Goal: Transaction & Acquisition: Obtain resource

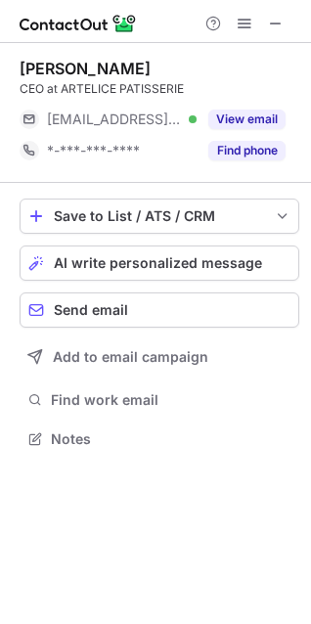
scroll to position [425, 311]
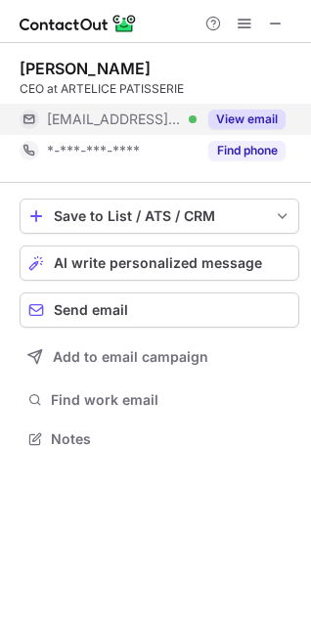
click at [264, 125] on button "View email" at bounding box center [246, 119] width 77 height 20
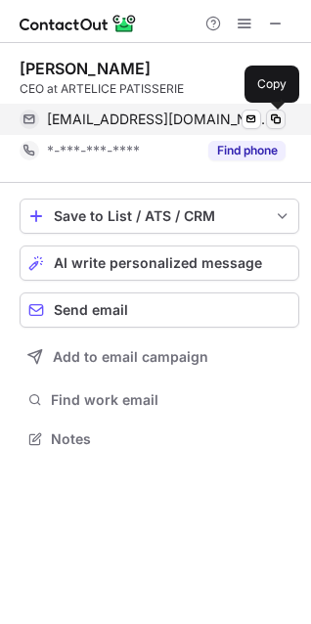
click at [266, 117] on button at bounding box center [276, 119] width 20 height 20
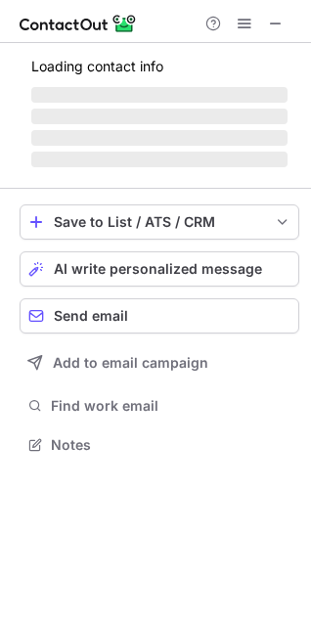
scroll to position [425, 311]
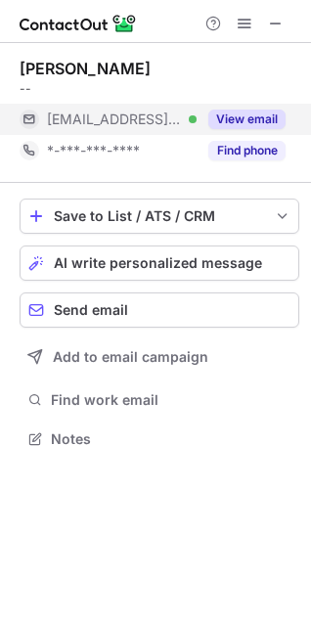
click at [259, 121] on button "View email" at bounding box center [246, 119] width 77 height 20
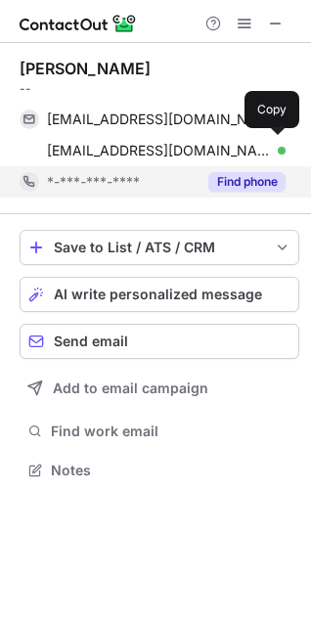
scroll to position [456, 311]
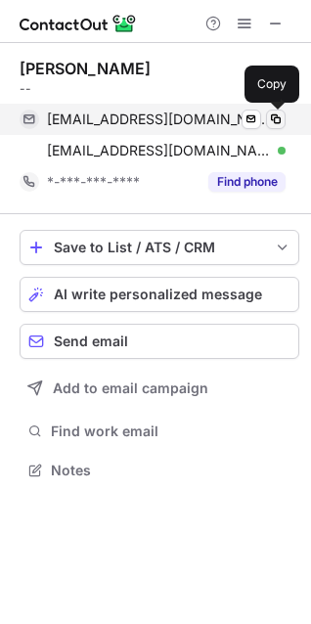
click at [271, 120] on span at bounding box center [276, 119] width 16 height 16
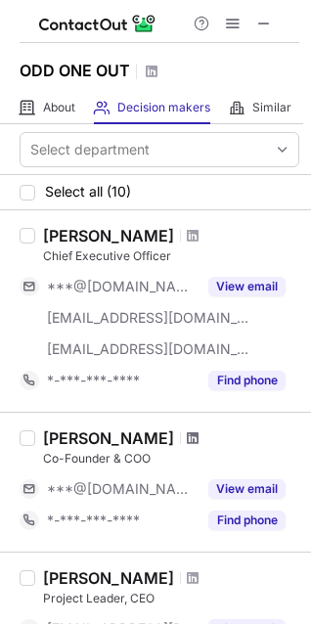
click at [187, 439] on span at bounding box center [193, 438] width 12 height 16
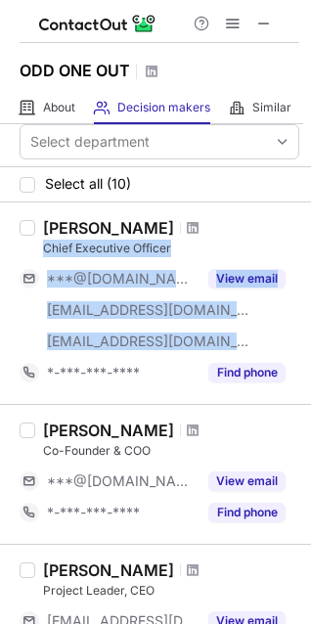
drag, startPoint x: 304, startPoint y: 229, endPoint x: 296, endPoint y: 297, distance: 68.9
click at [296, 297] on div "Mark Mcalpine Chief Executive Officer ***@gmail.com ***@googlemail.com ***@nott…" at bounding box center [155, 302] width 311 height 201
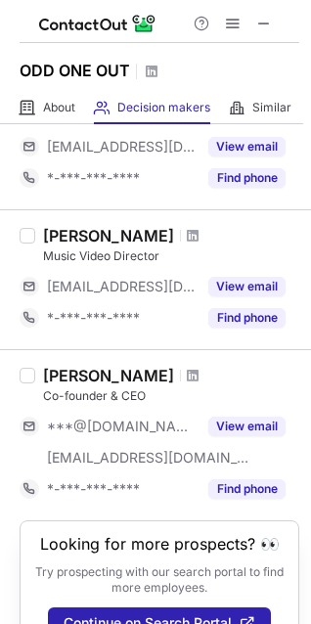
scroll to position [1316, 0]
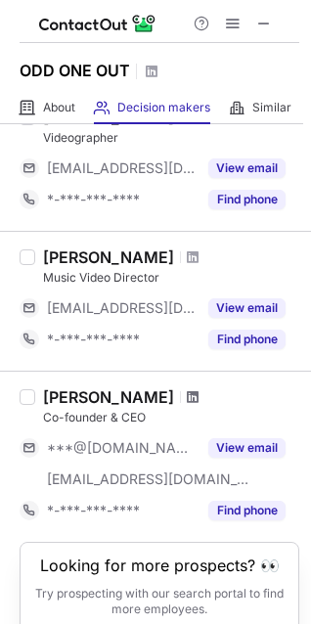
click at [187, 401] on span at bounding box center [193, 397] width 12 height 16
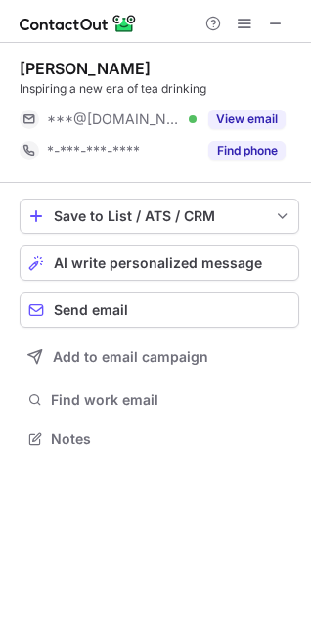
scroll to position [425, 311]
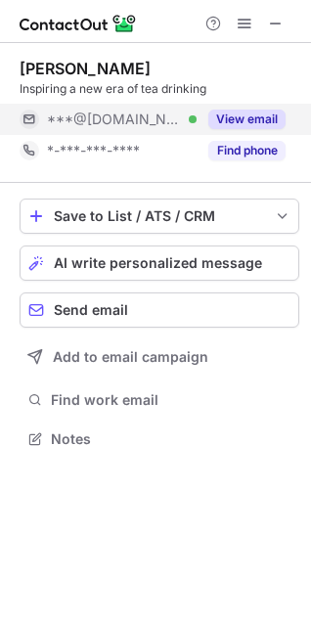
click at [250, 119] on button "View email" at bounding box center [246, 119] width 77 height 20
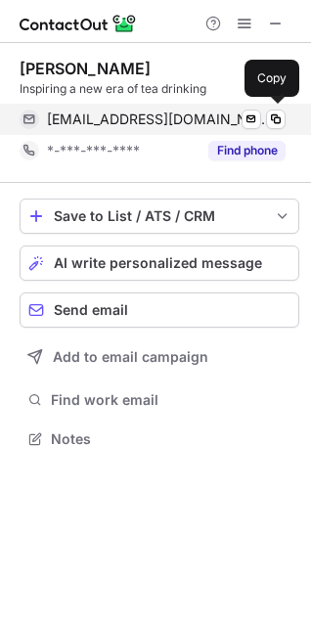
click at [274, 129] on div "pattsun@gmail.com Verified Send email Copy" at bounding box center [153, 119] width 266 height 31
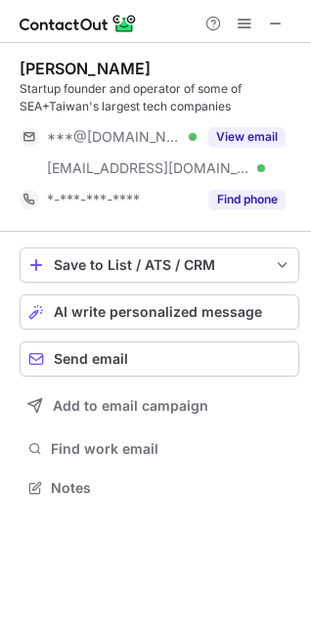
scroll to position [474, 311]
click at [240, 120] on div "Ron Chan Startup founder and operator of some of SEA+Taiwan's largest tech comp…" at bounding box center [160, 137] width 280 height 156
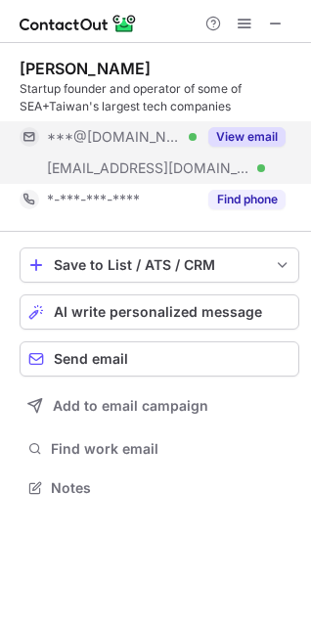
click at [246, 137] on button "View email" at bounding box center [246, 137] width 77 height 20
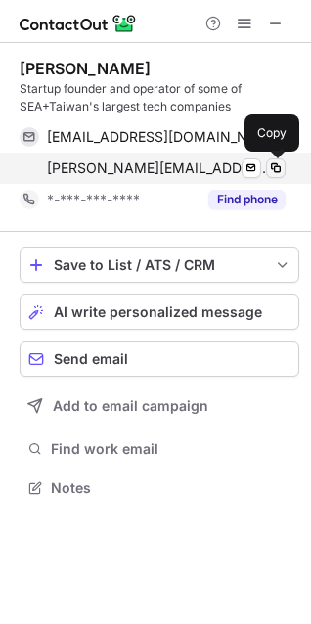
click at [278, 163] on span at bounding box center [276, 168] width 16 height 16
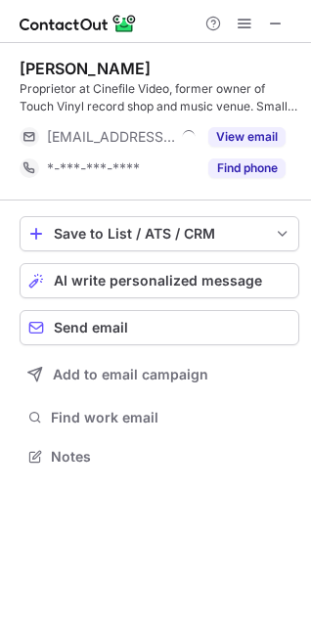
scroll to position [443, 311]
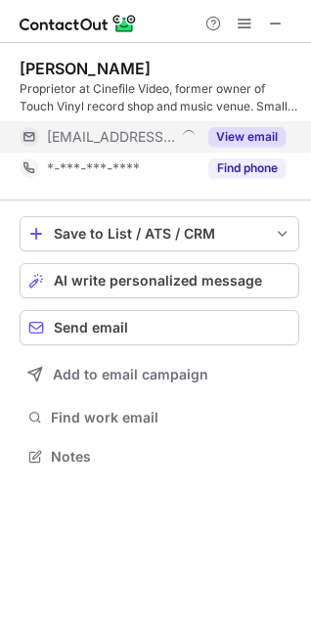
click at [247, 127] on button "View email" at bounding box center [246, 137] width 77 height 20
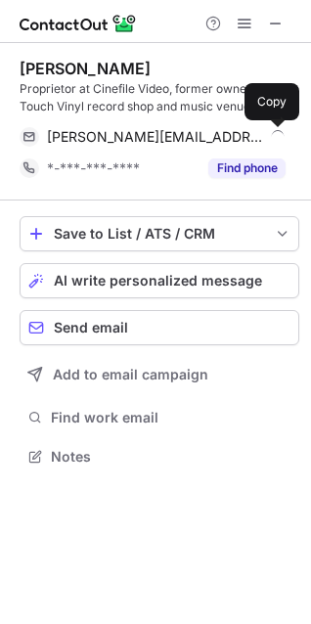
drag, startPoint x: 283, startPoint y: 137, endPoint x: 269, endPoint y: 196, distance: 61.4
click at [276, 131] on span at bounding box center [276, 137] width 16 height 16
